Goal: Task Accomplishment & Management: Use online tool/utility

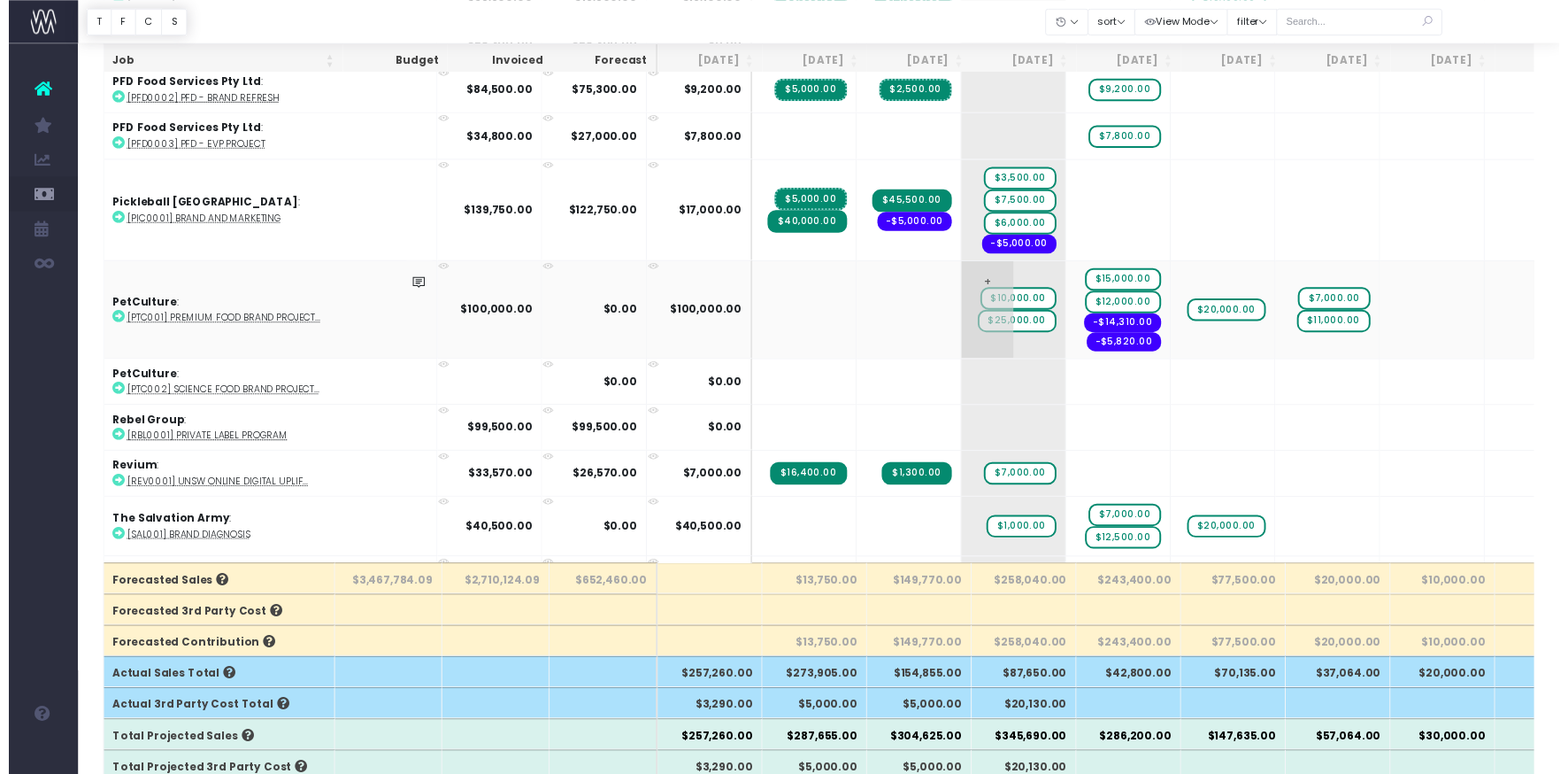
scroll to position [3191, 0]
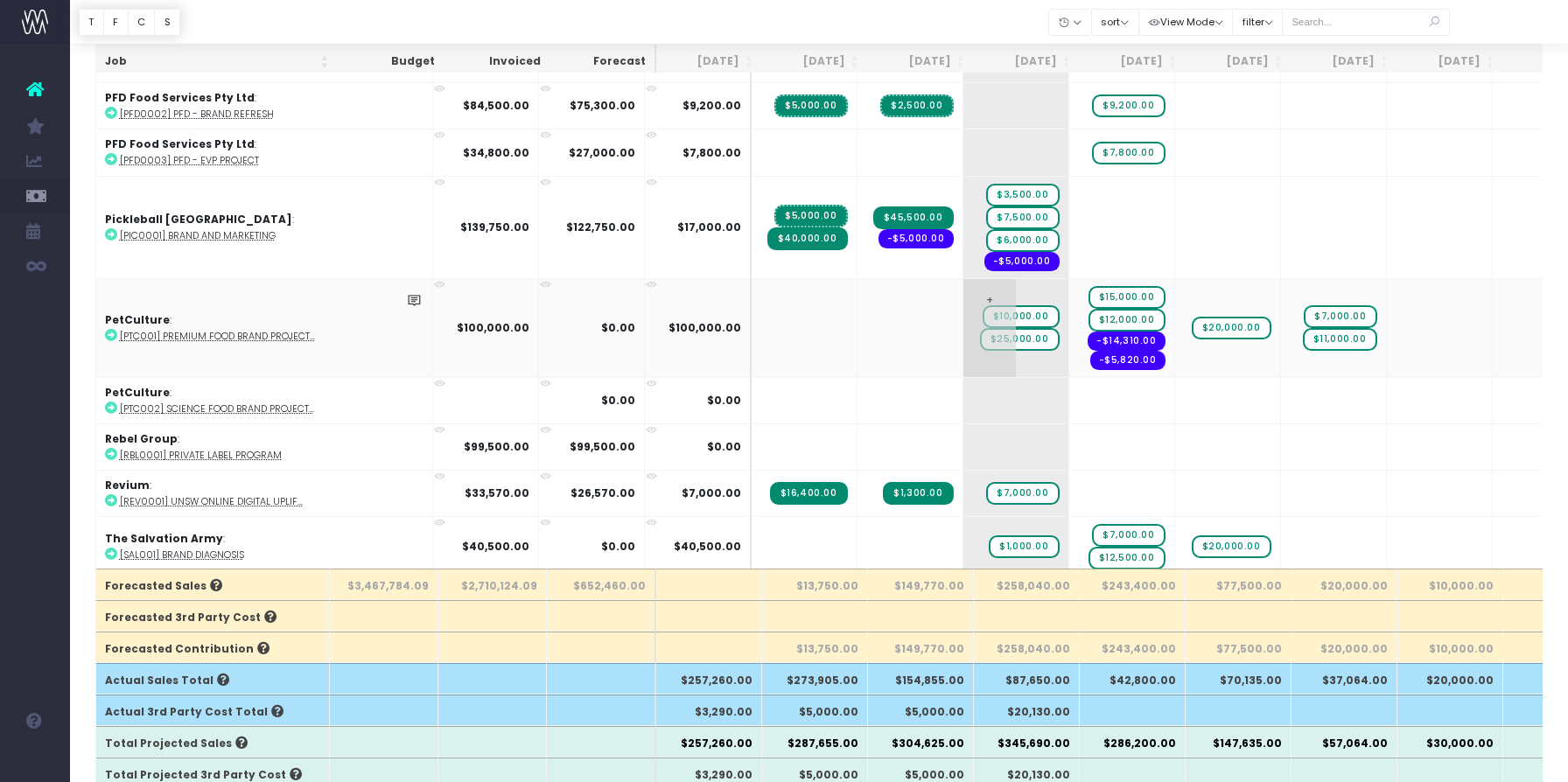
click at [979, 329] on span "$25,000.00" at bounding box center [1019, 340] width 80 height 23
type input "1"
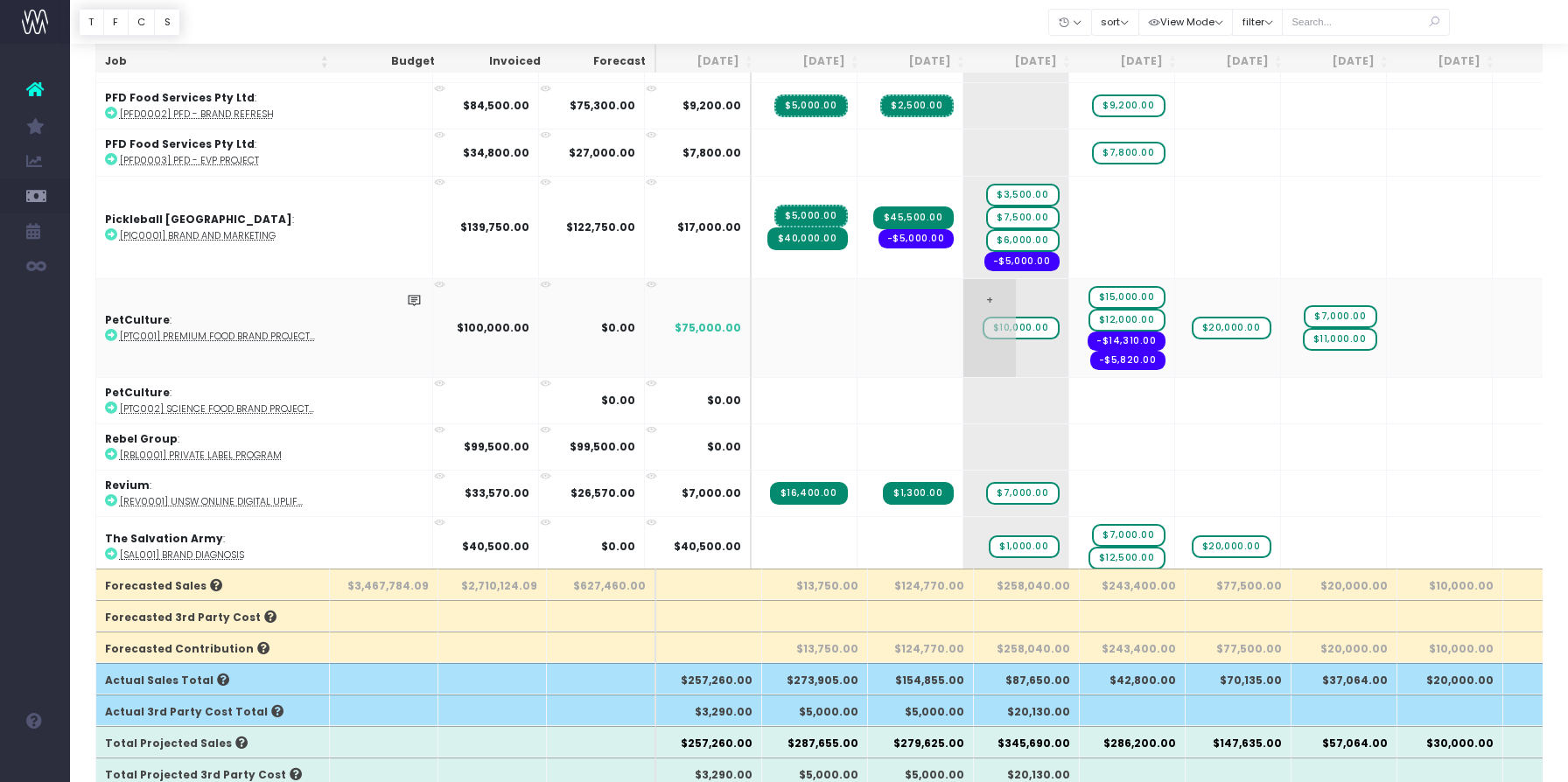
click at [963, 337] on td "+ $10,000.00" at bounding box center [1016, 328] width 105 height 99
click at [963, 345] on td "+ $10,000.00" at bounding box center [1016, 328] width 105 height 99
click at [963, 292] on span "+" at bounding box center [989, 328] width 52 height 98
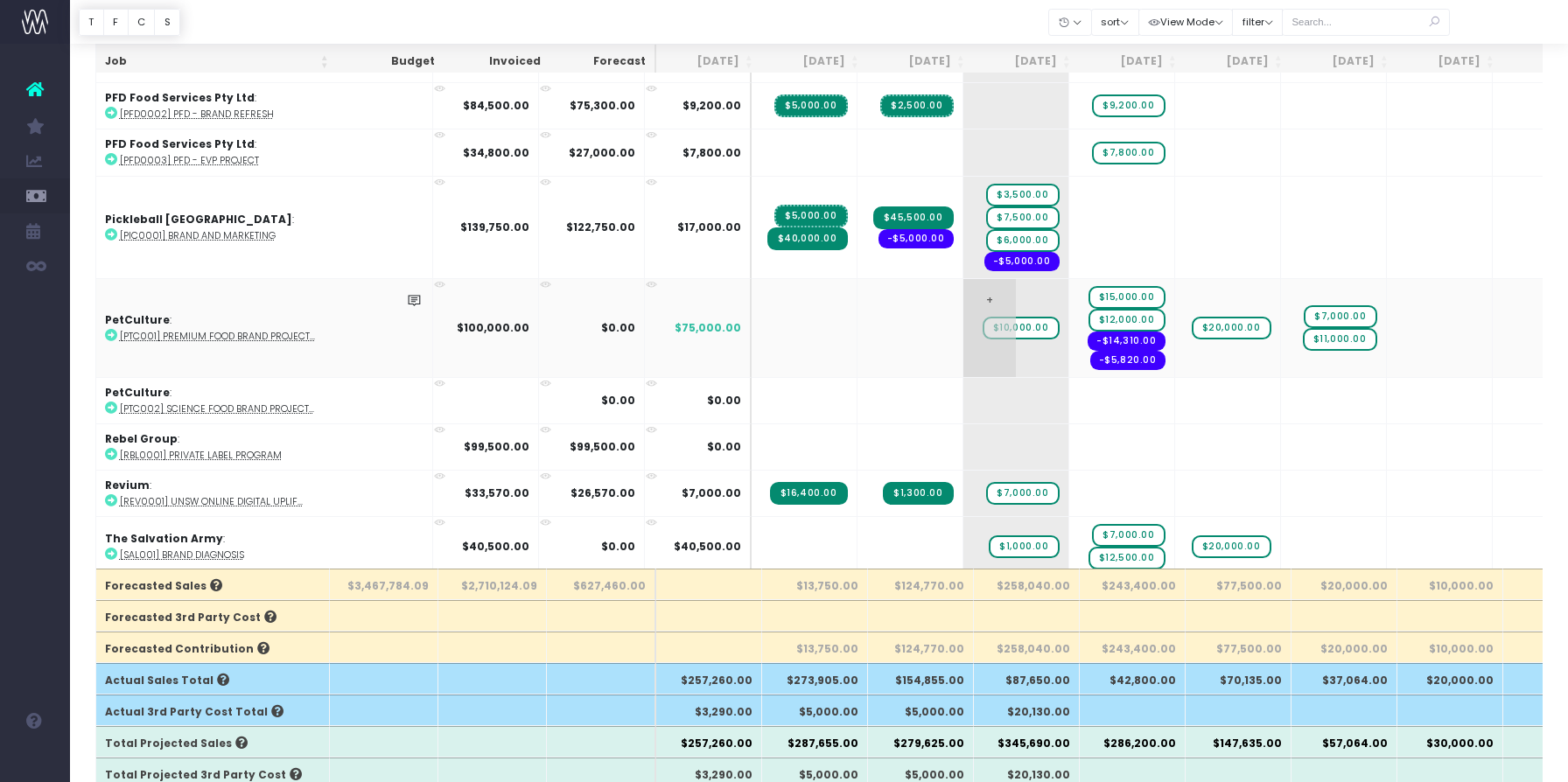
click at [963, 284] on span "+" at bounding box center [989, 328] width 52 height 98
click at [963, 282] on span "+" at bounding box center [989, 328] width 52 height 98
click at [934, 344] on body "Oh my... this is bad. wayahead wasn't able to load this page. Please contact su…" at bounding box center [784, 224] width 1568 height 782
click at [979, 329] on span "$25,000.00" at bounding box center [1019, 340] width 80 height 23
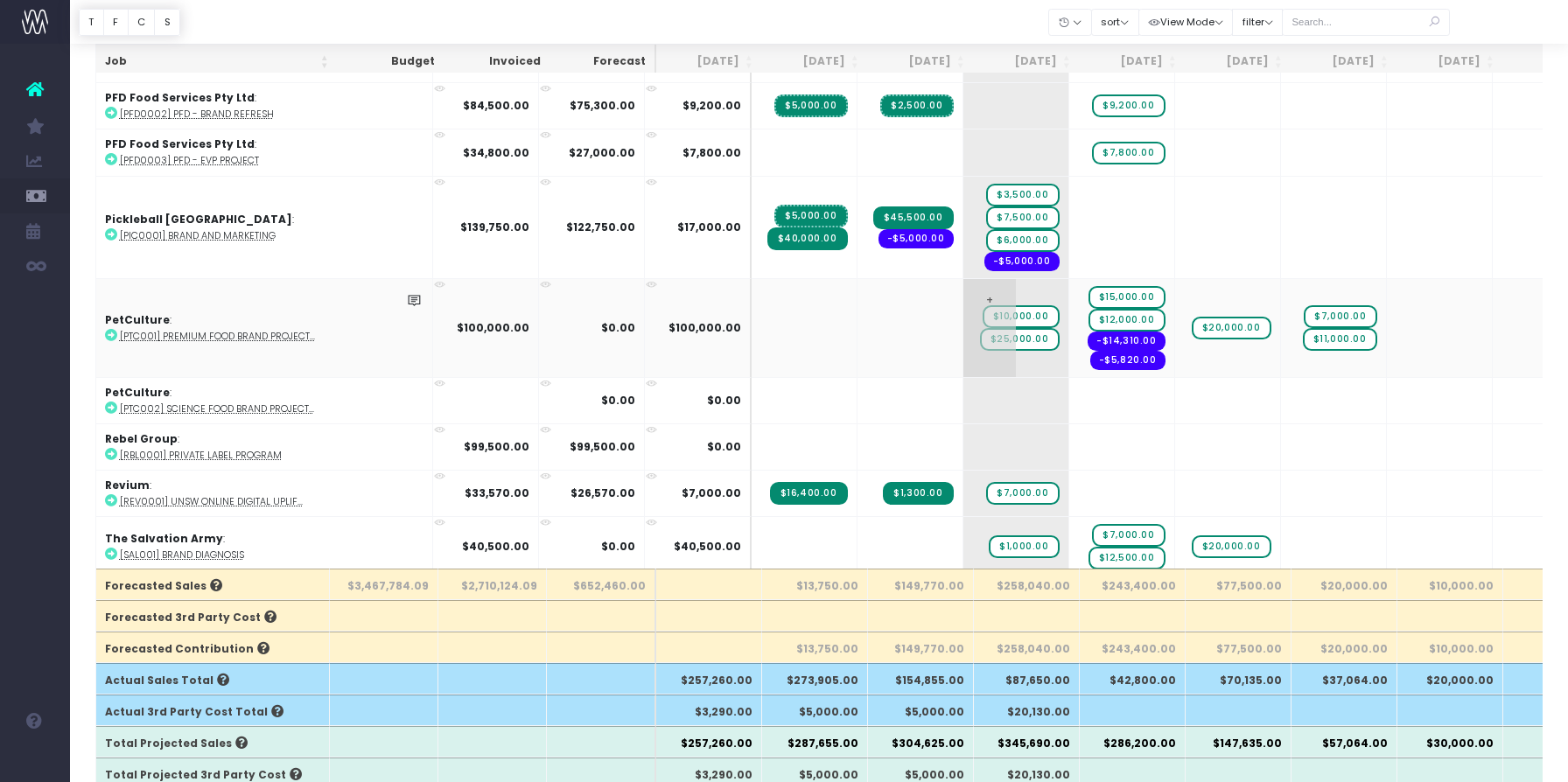
click at [979, 329] on span "$25,000.00" at bounding box center [1019, 340] width 80 height 23
type input "10400"
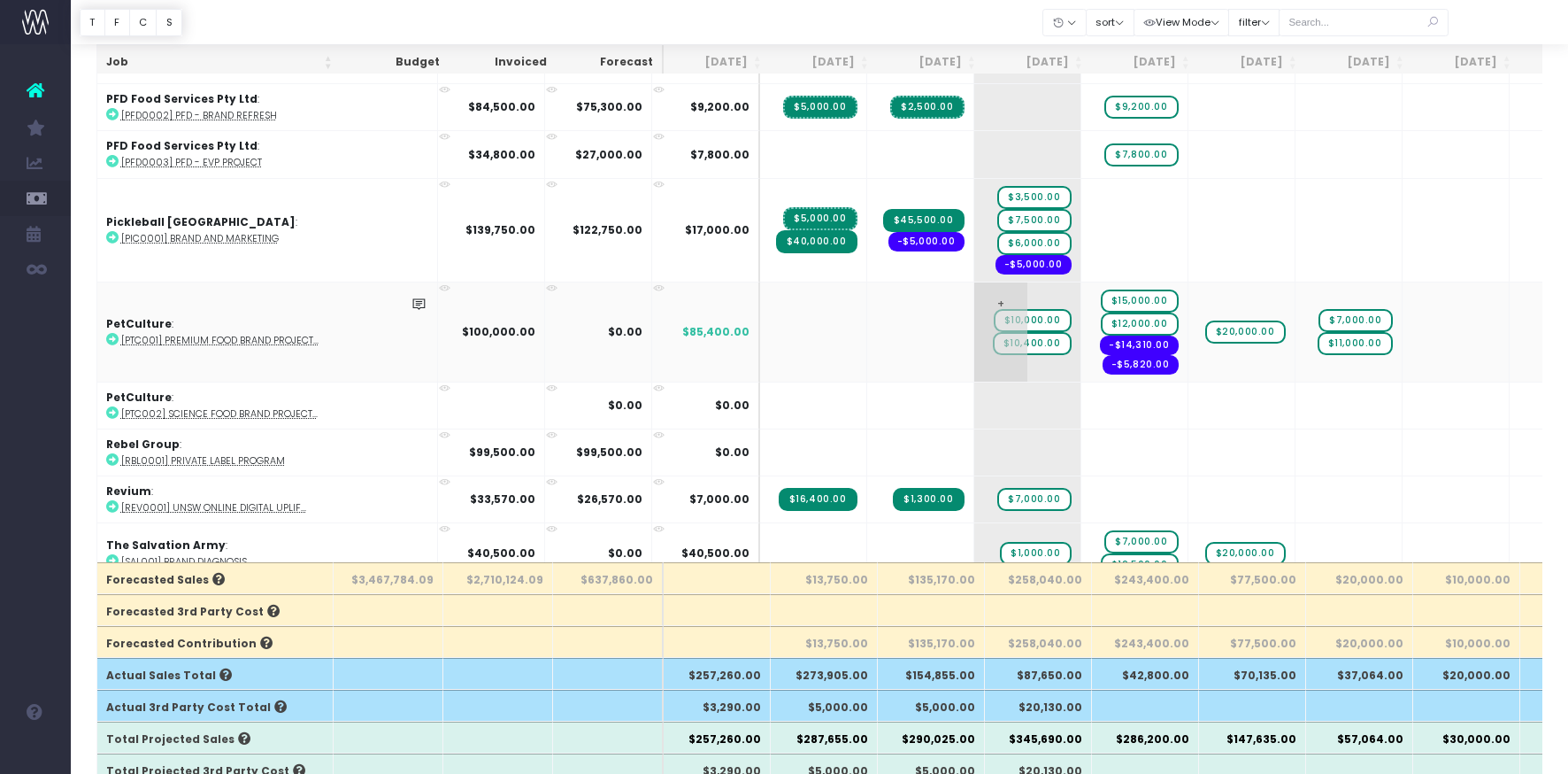
click at [992, 340] on span "$10,400.00" at bounding box center [1032, 344] width 79 height 23
type input "20500"
click at [991, 342] on span "$20,500.00" at bounding box center [1031, 344] width 81 height 23
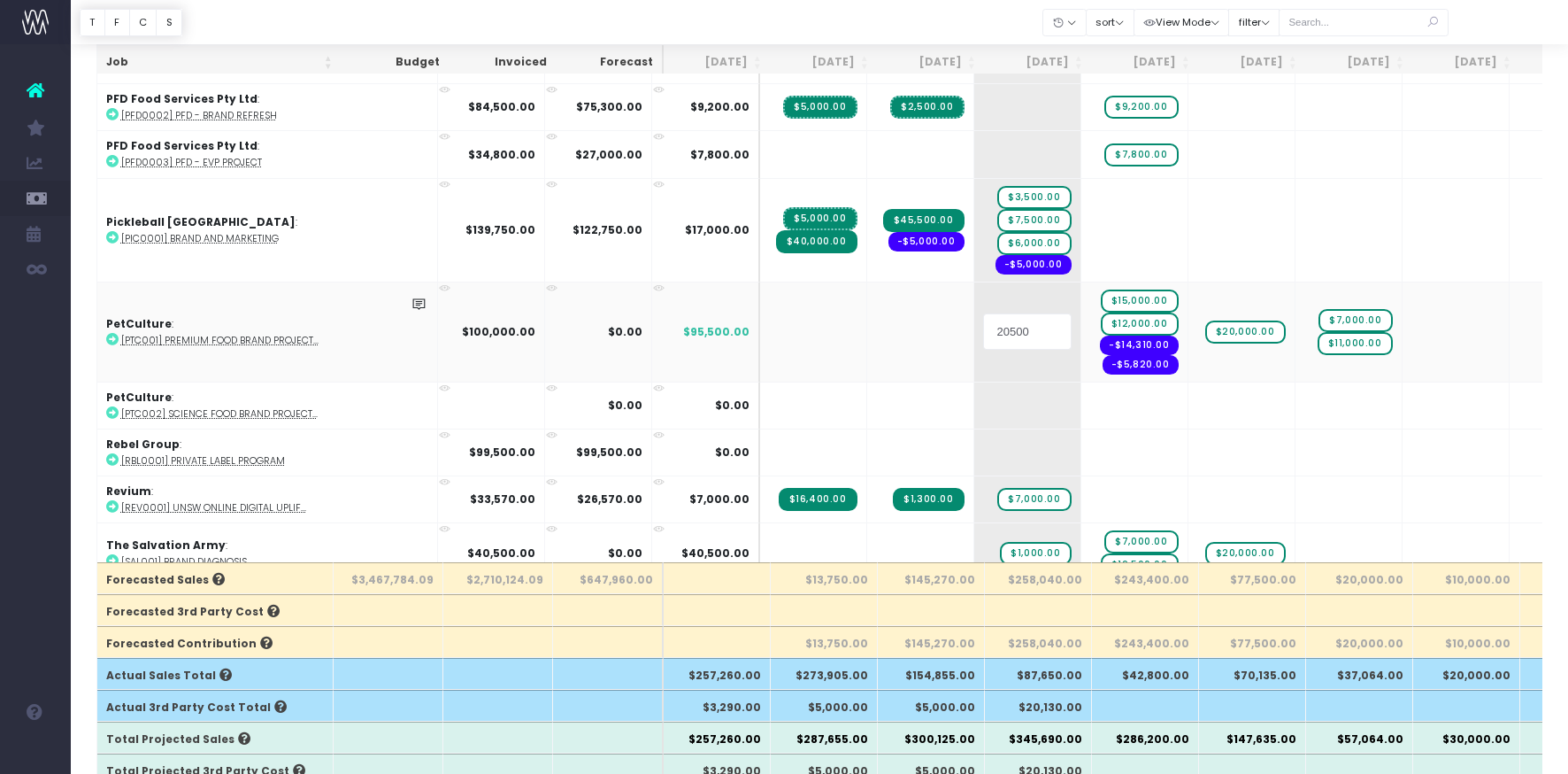
drag, startPoint x: 936, startPoint y: 333, endPoint x: 918, endPoint y: 332, distance: 18.0
click at [983, 333] on input "20500" at bounding box center [1027, 330] width 89 height 35
drag, startPoint x: 918, startPoint y: 330, endPoint x: 906, endPoint y: 331, distance: 12.0
click at [983, 331] on input "20500" at bounding box center [1027, 330] width 89 height 35
type input "25000"
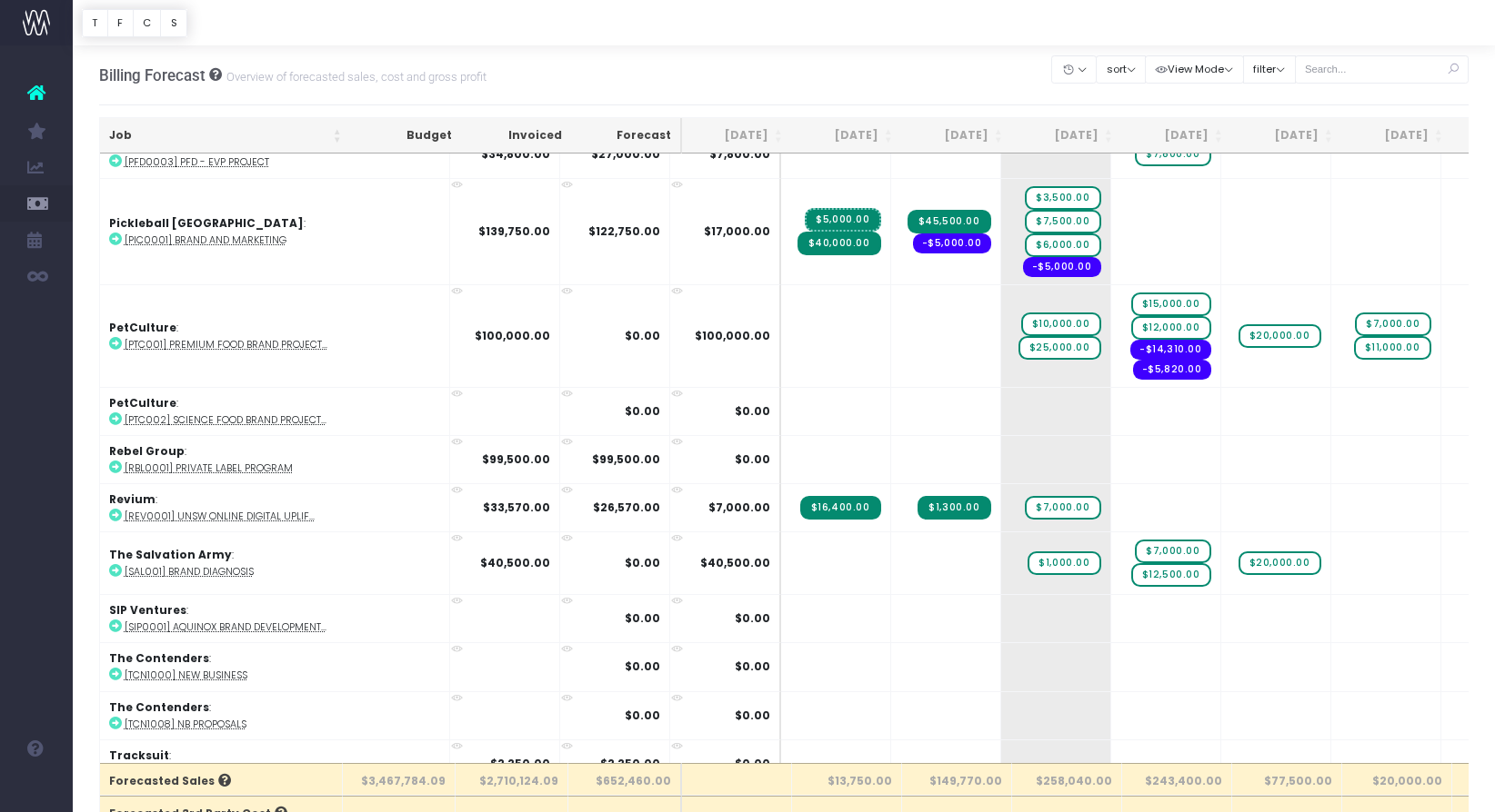
scroll to position [3331, 0]
